Goal: Find specific page/section

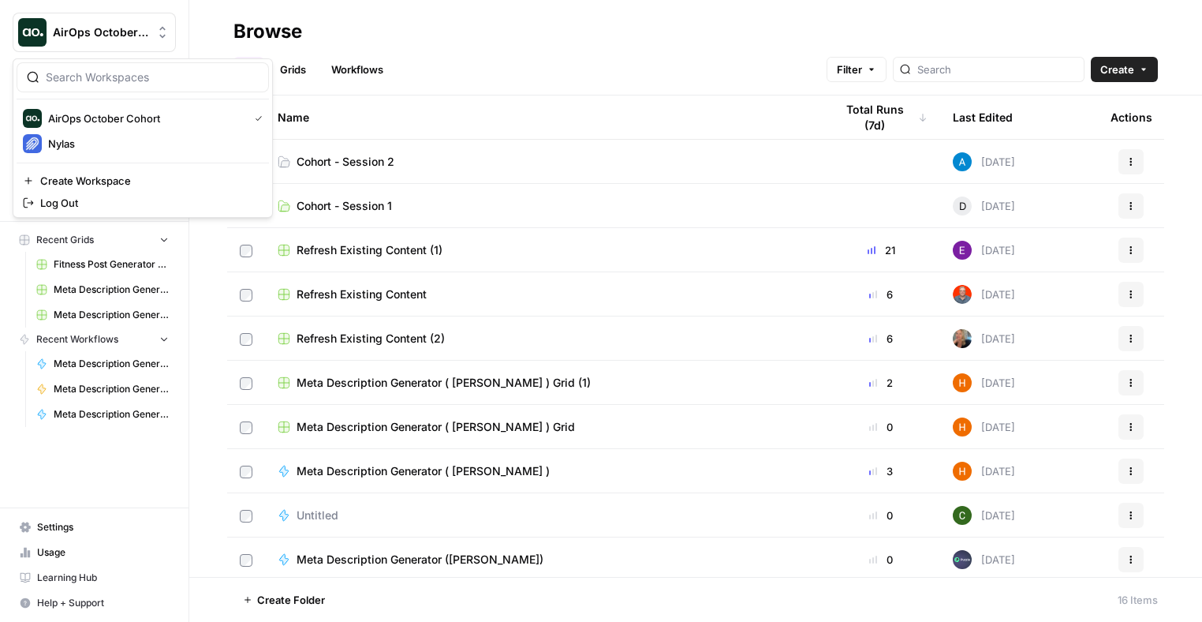
click at [133, 36] on span "AirOps October Cohort" at bounding box center [100, 32] width 95 height 16
click at [139, 141] on span "Nylas" at bounding box center [152, 144] width 208 height 16
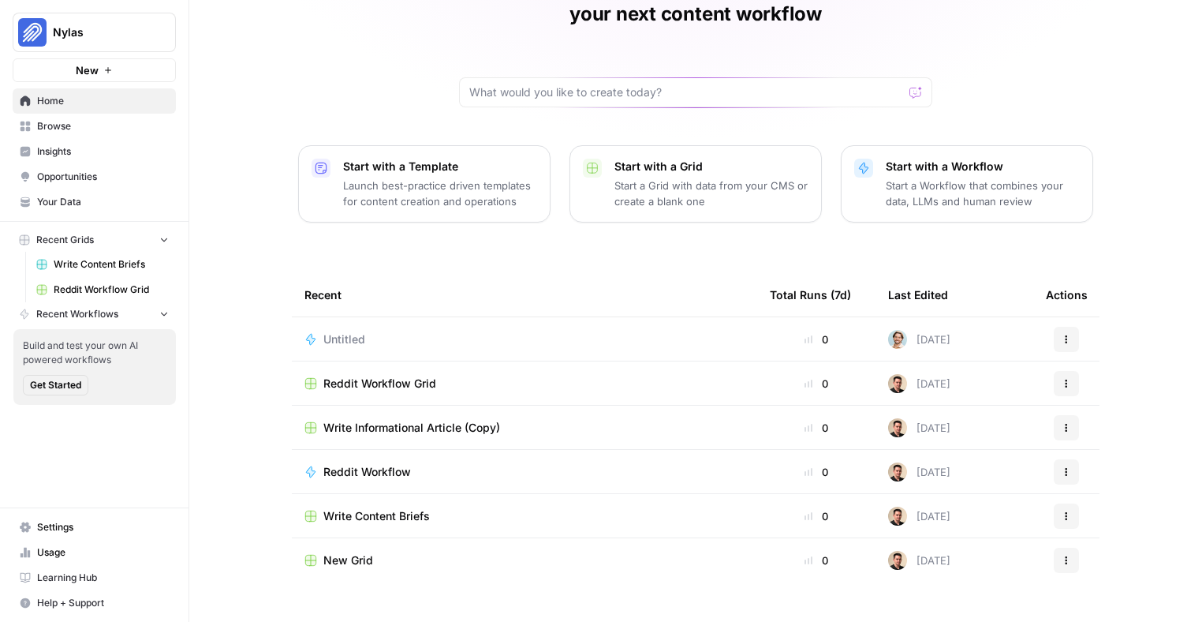
scroll to position [104, 0]
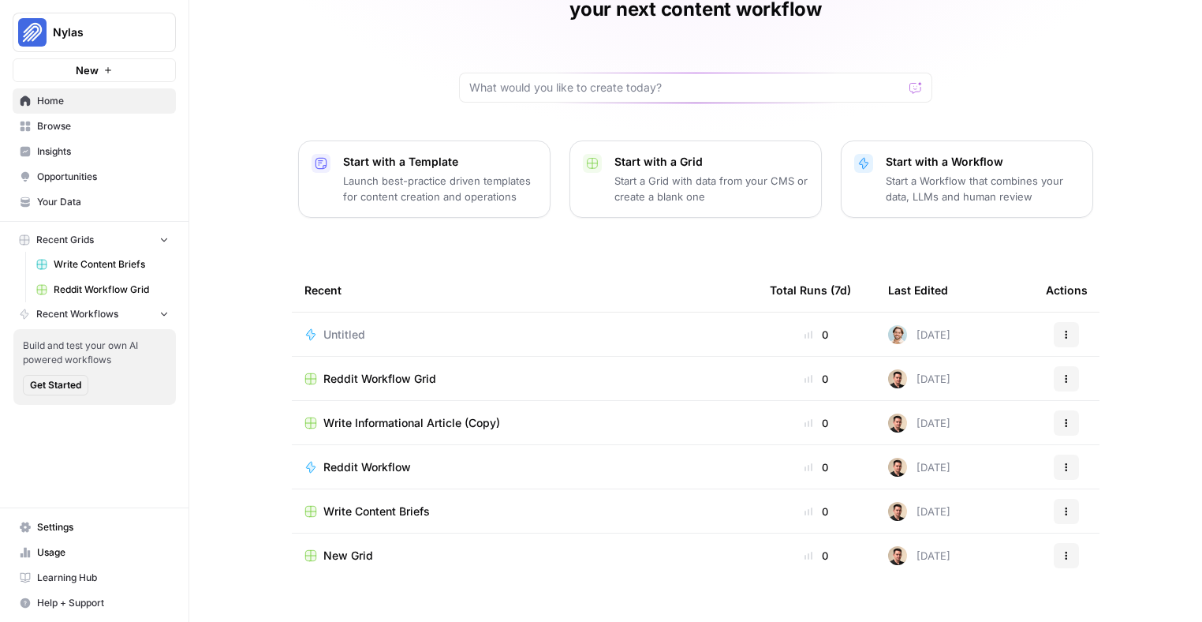
click at [450, 415] on span "Write Informational Article (Copy)" at bounding box center [411, 423] width 177 height 16
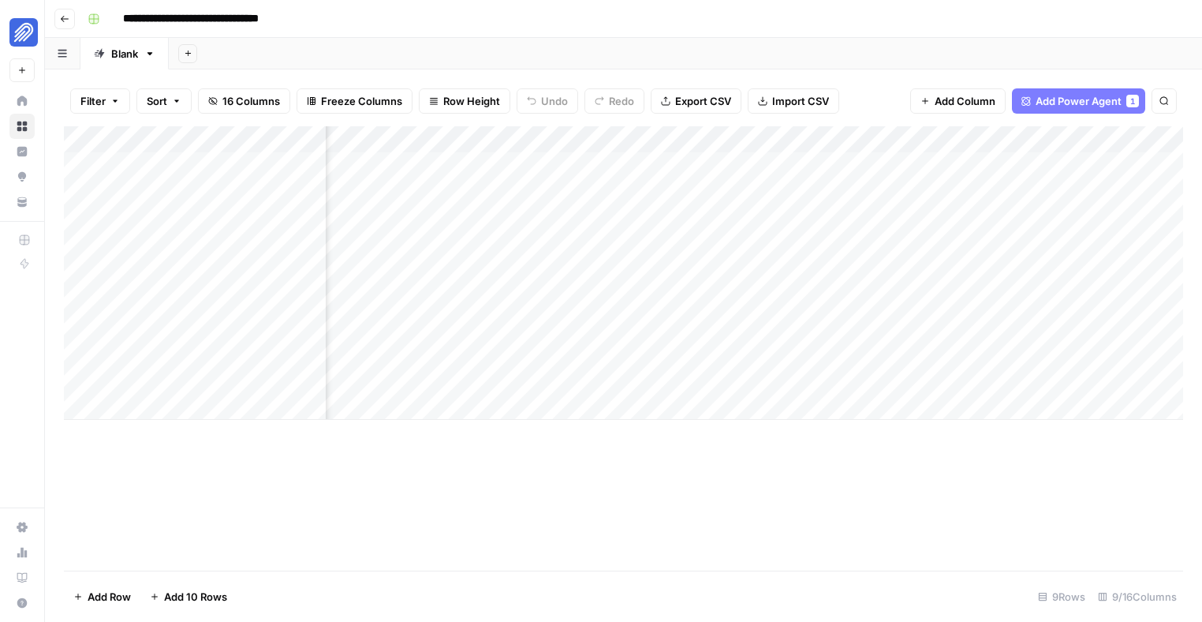
scroll to position [0, 481]
